Goal: Task Accomplishment & Management: Use online tool/utility

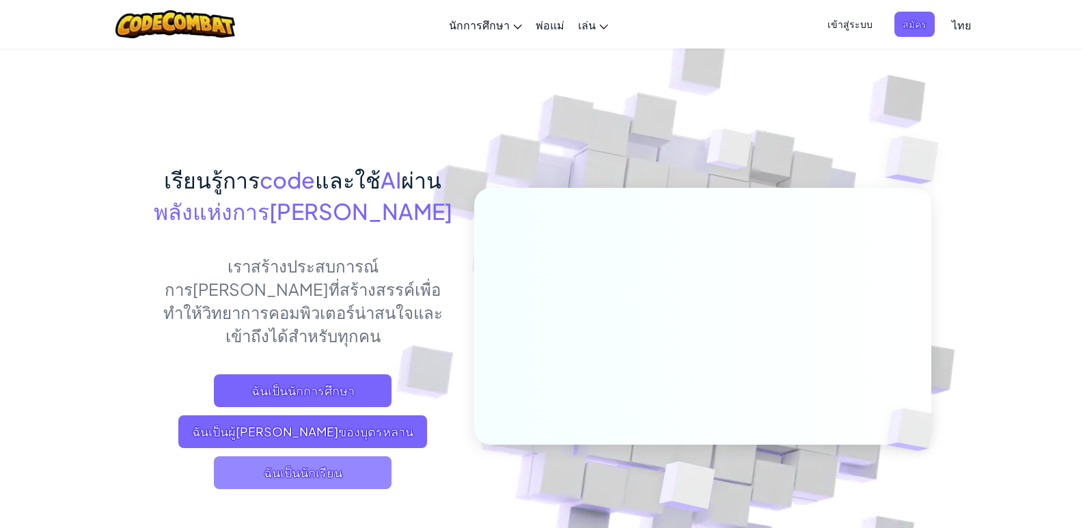
click at [275, 456] on span "ฉันเป็นนักเรียน" at bounding box center [303, 472] width 178 height 33
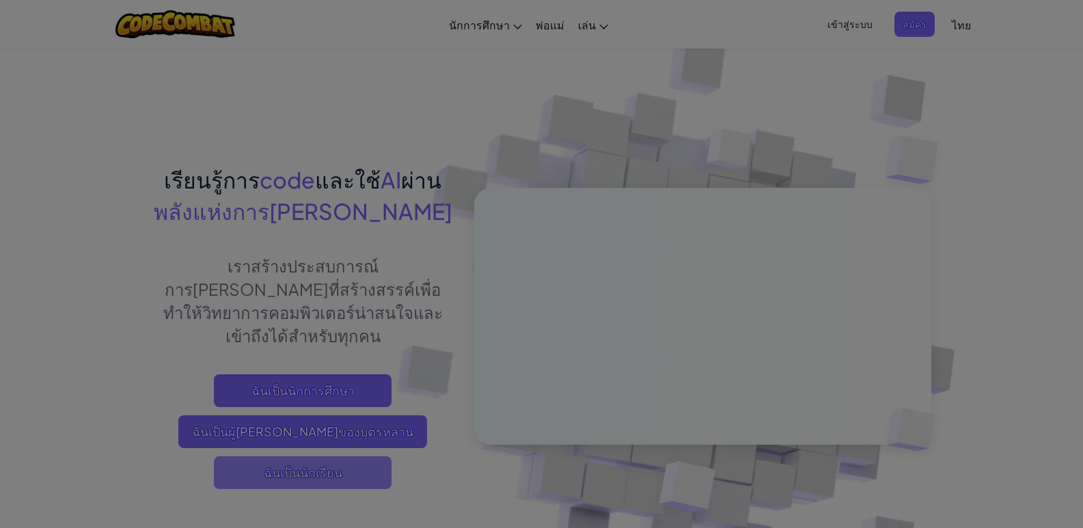
click at [275, 441] on div at bounding box center [541, 264] width 1083 height 528
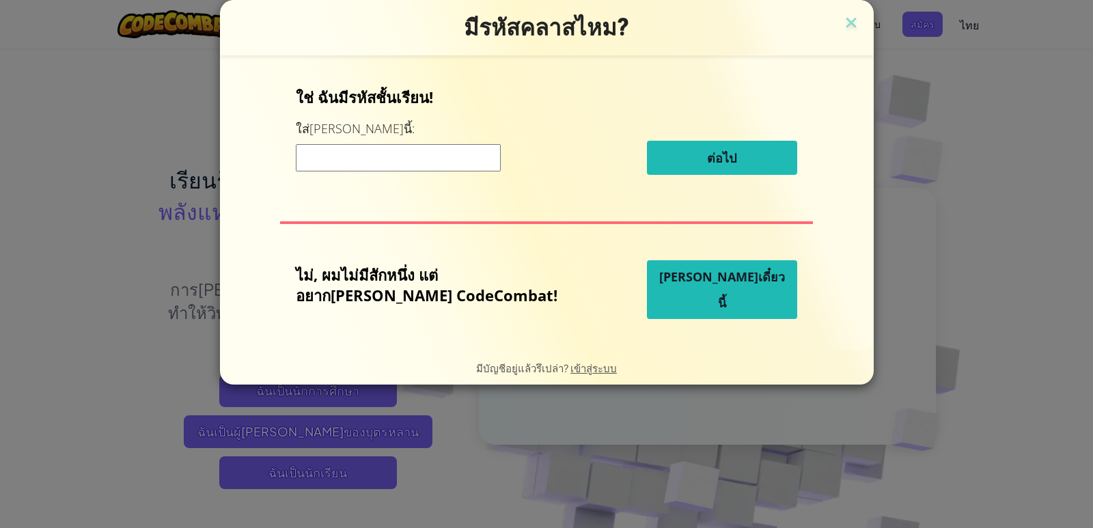
click at [710, 288] on span "เล่นเดี๋ยวนี้" at bounding box center [722, 289] width 126 height 42
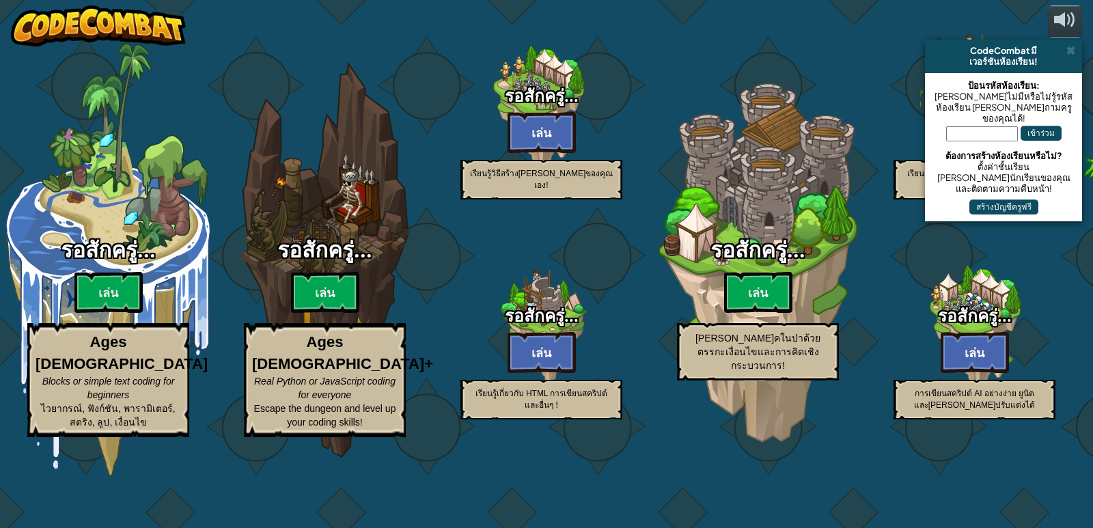
select select "th"
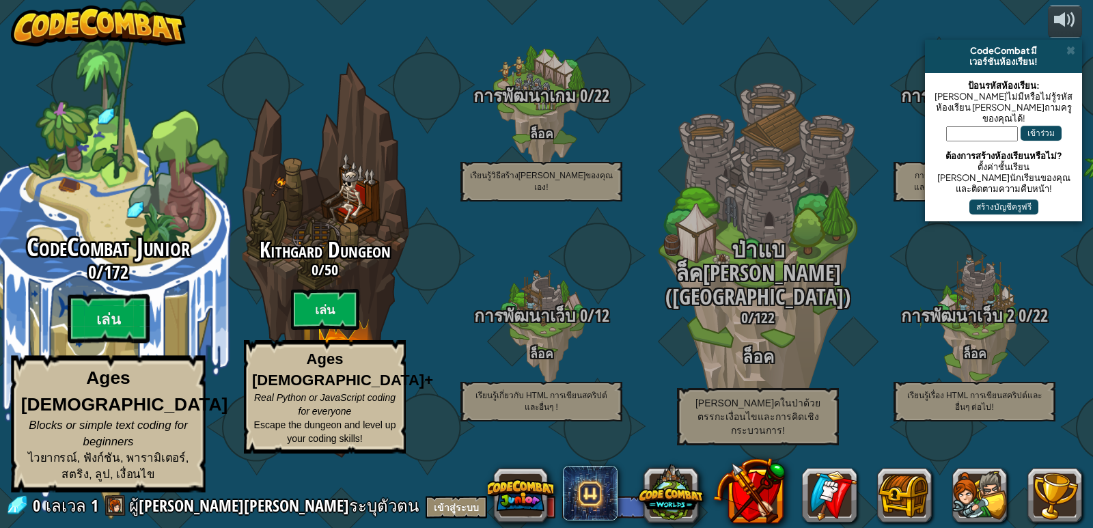
drag, startPoint x: 90, startPoint y: 324, endPoint x: 88, endPoint y: 275, distance: 49.2
click at [88, 275] on div "CodeCombat Junior 0 / 172 เล่น Ages 5-8 Blocks or simple text coding for beginn…" at bounding box center [108, 363] width 260 height 259
select select "th"
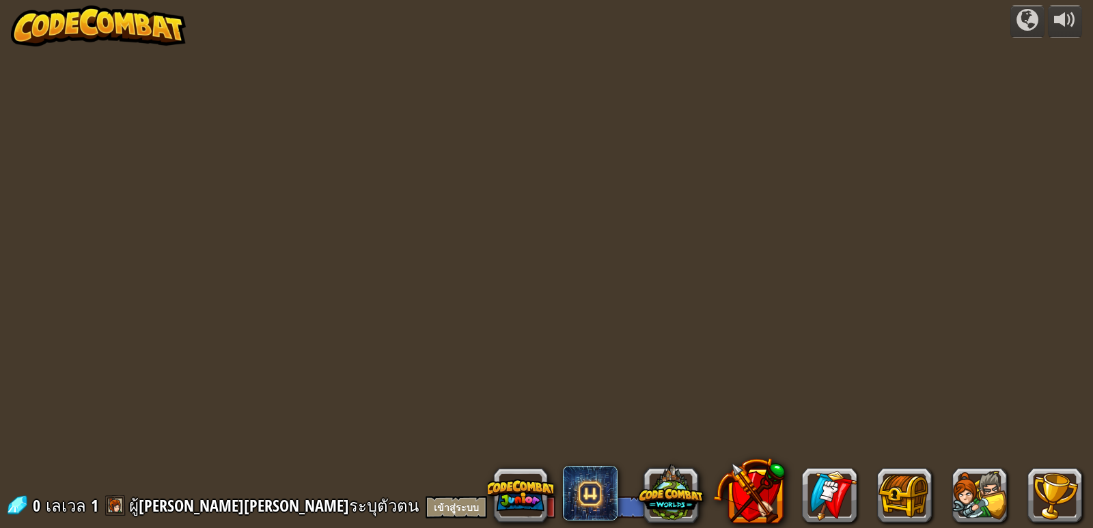
select select "th"
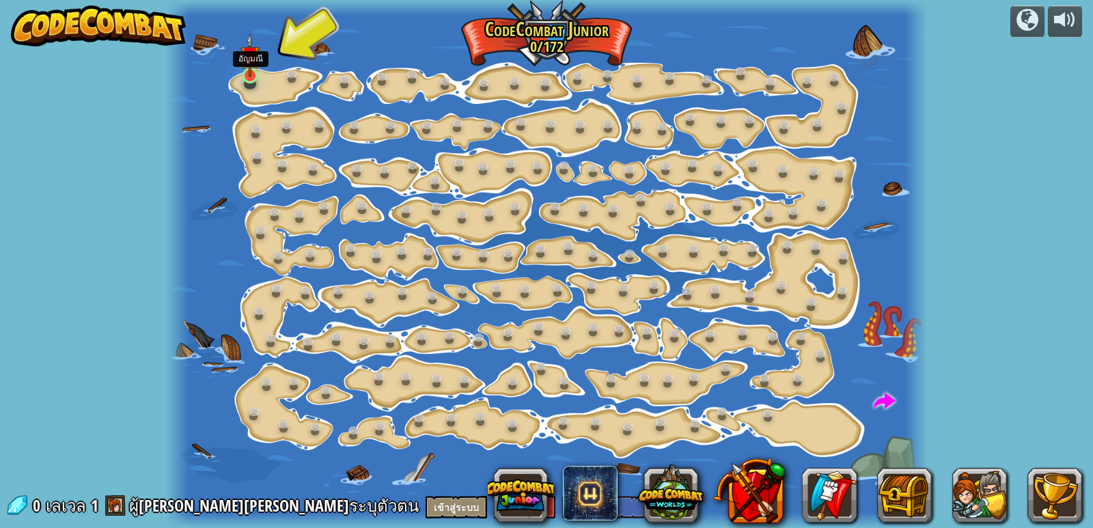
click at [254, 74] on img at bounding box center [249, 55] width 19 height 44
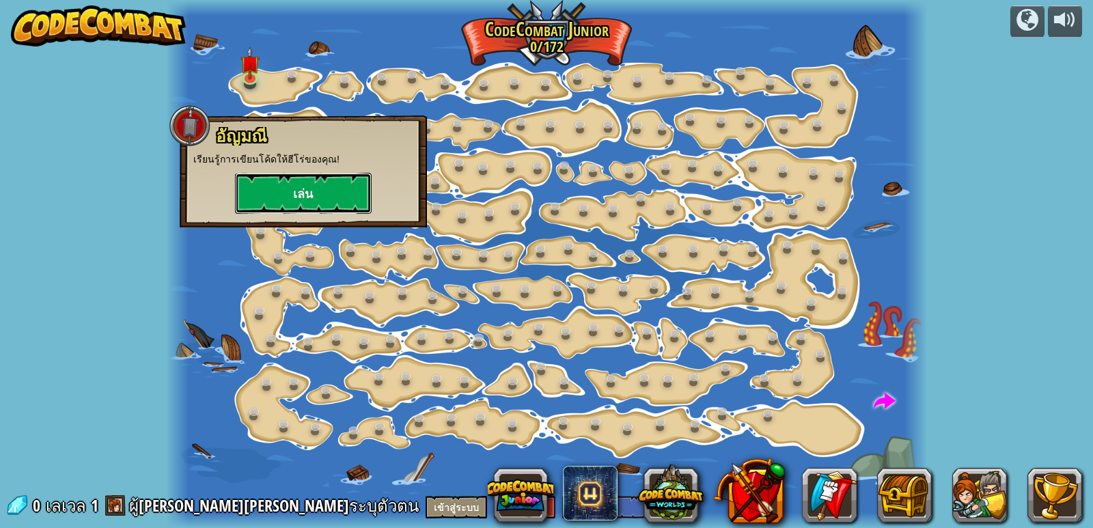
click at [332, 188] on button "เล่น" at bounding box center [303, 193] width 137 height 41
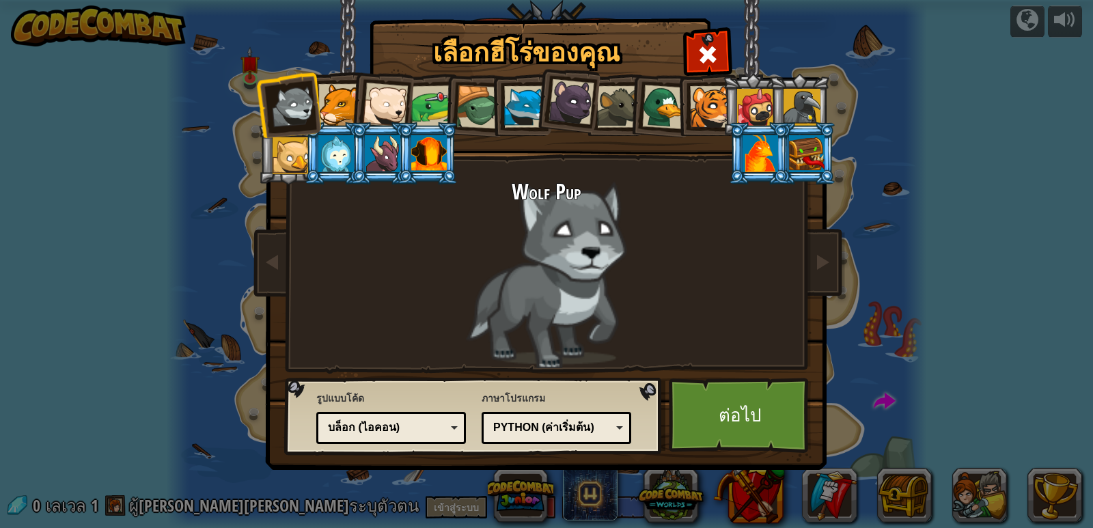
click at [531, 110] on div at bounding box center [525, 107] width 42 height 42
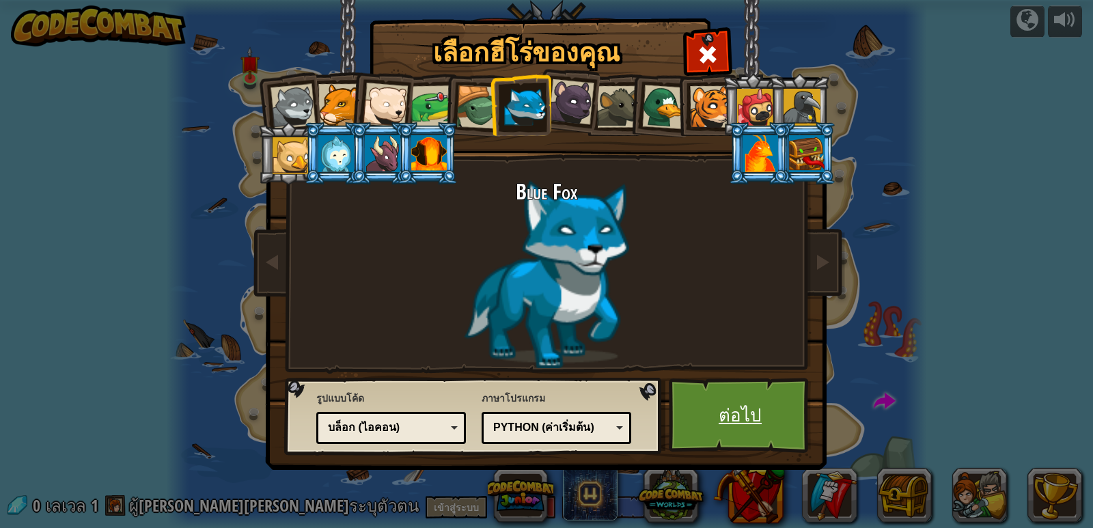
click at [757, 423] on link "ต่อไป" at bounding box center [740, 415] width 143 height 75
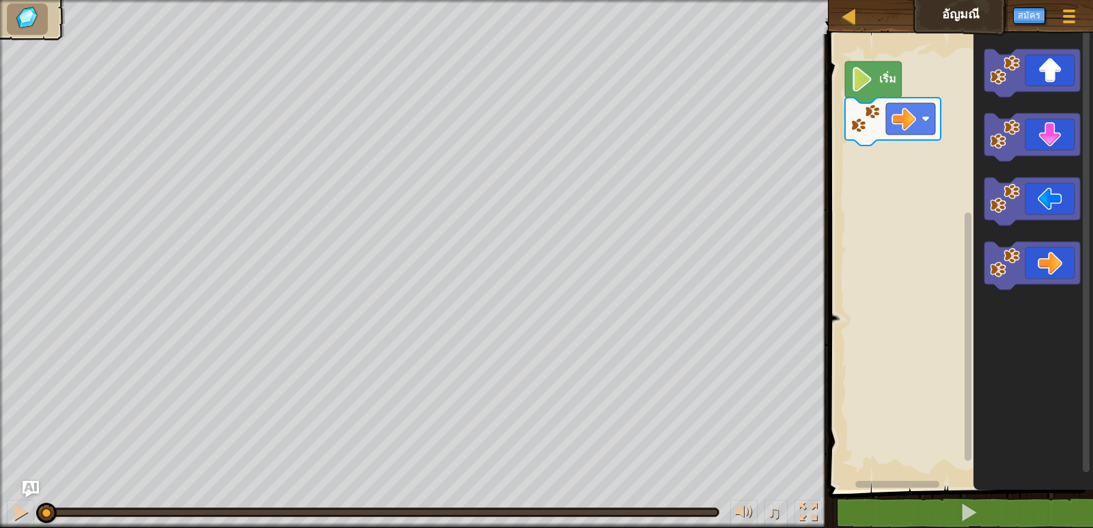
click at [965, 25] on div "เมนูเกม สมัคร Ask AI" at bounding box center [1024, 19] width 124 height 32
click at [1038, 19] on button "สมัคร" at bounding box center [1029, 16] width 32 height 16
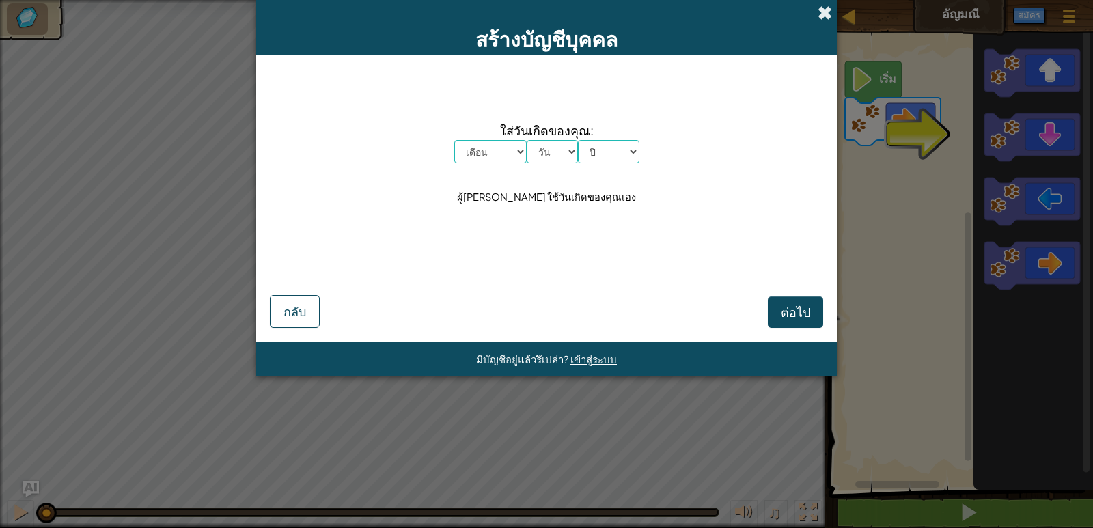
click at [822, 10] on span at bounding box center [825, 12] width 14 height 14
